Goal: Find specific page/section: Find specific page/section

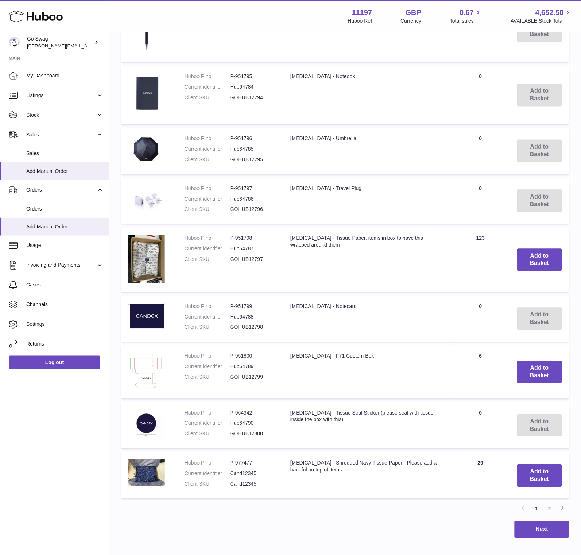
scroll to position [44, 0]
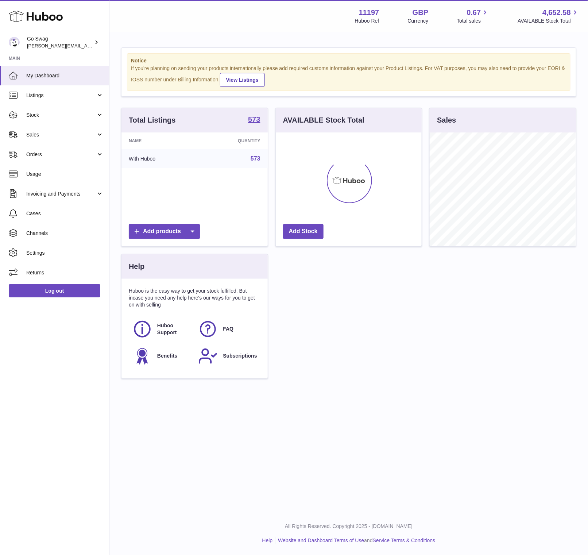
scroll to position [113, 146]
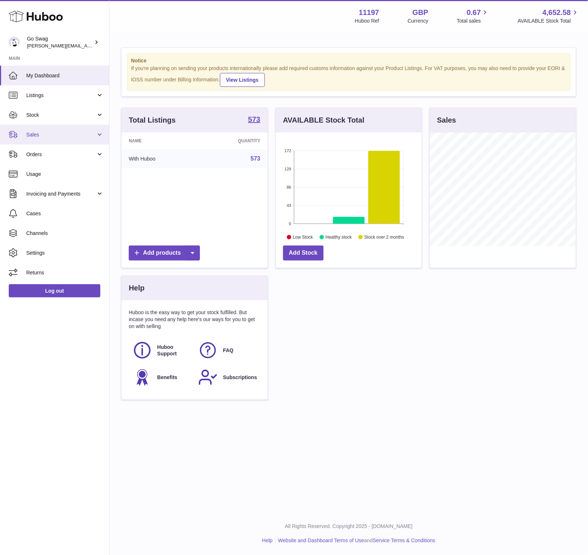
click at [76, 135] on span "Sales" at bounding box center [61, 134] width 70 height 7
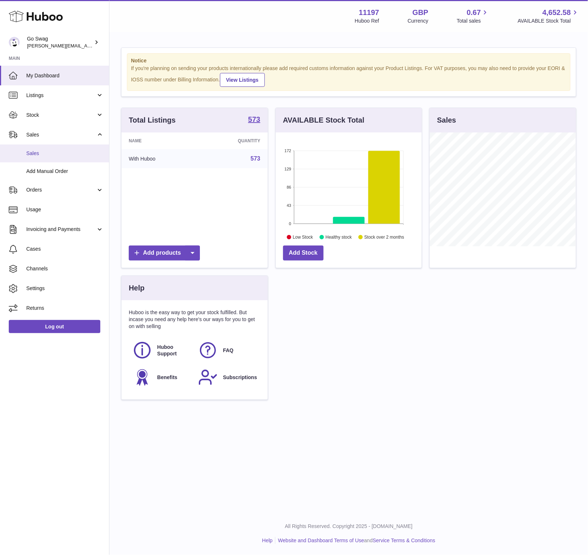
click at [73, 155] on span "Sales" at bounding box center [64, 153] width 77 height 7
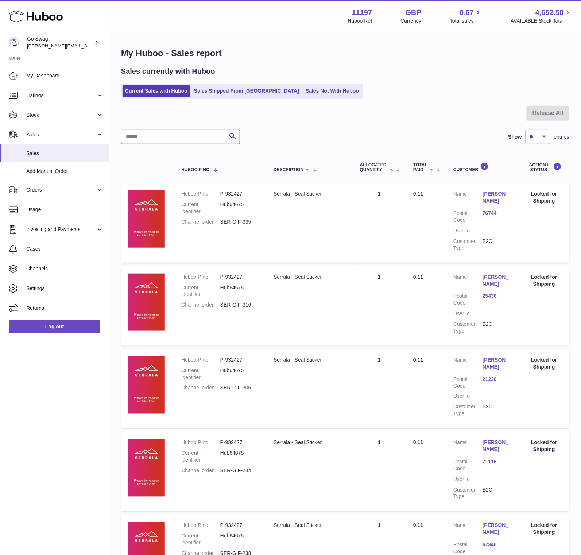
click at [150, 137] on input "text" at bounding box center [180, 136] width 119 height 15
click at [48, 170] on span "Add Manual Order" at bounding box center [64, 171] width 77 height 7
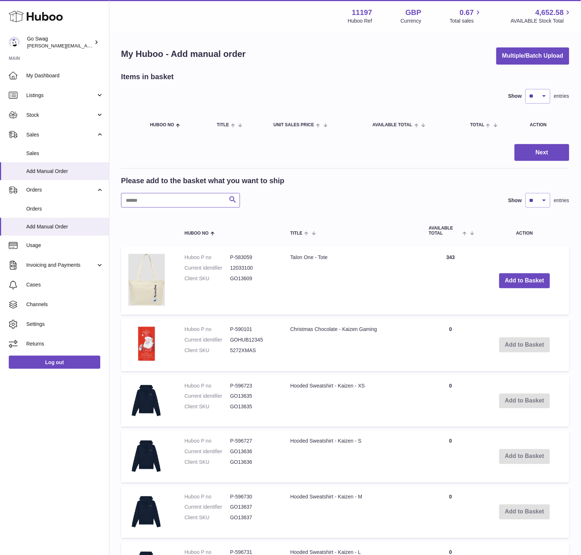
click at [144, 196] on input "text" at bounding box center [180, 200] width 119 height 15
type input "*********"
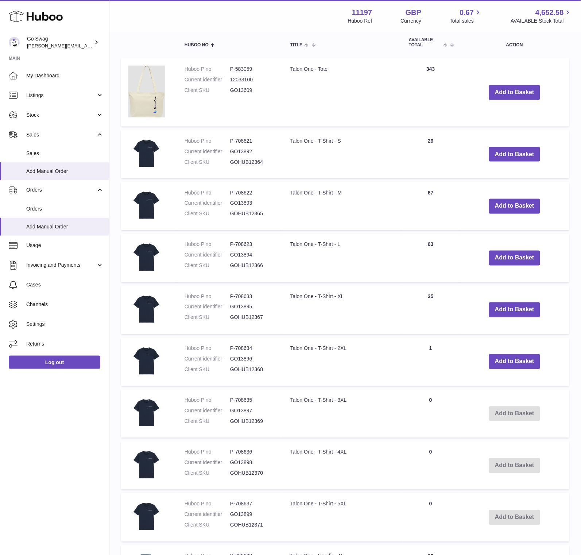
scroll to position [311, 0]
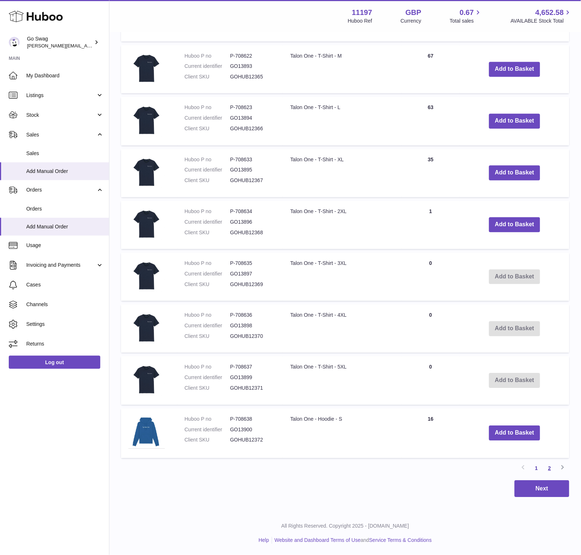
click at [552, 468] on link "2" at bounding box center [549, 468] width 13 height 13
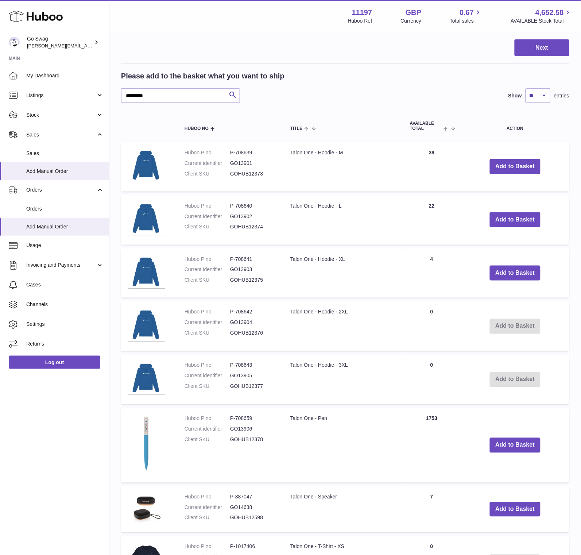
scroll to position [289, 0]
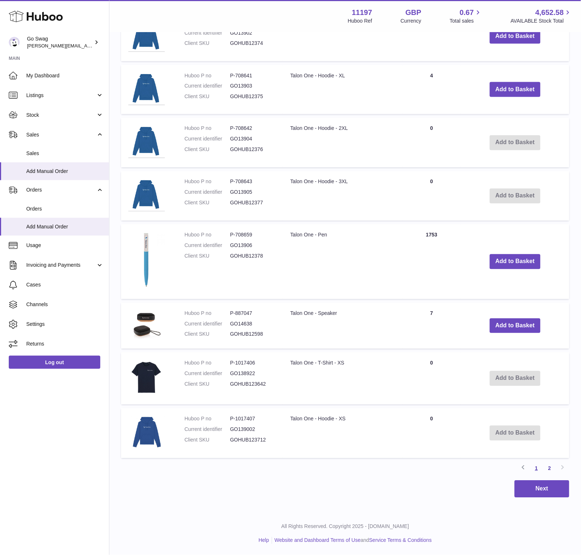
click at [533, 468] on link "1" at bounding box center [536, 468] width 13 height 13
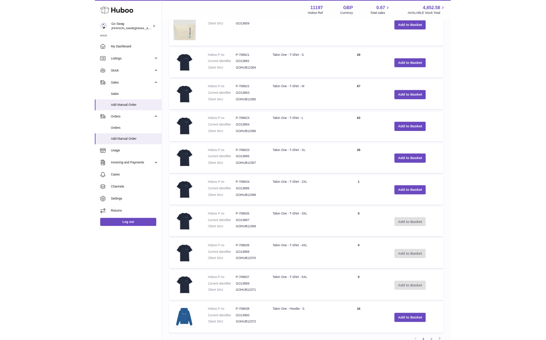
scroll to position [245, 0]
